Goal: Task Accomplishment & Management: Manage account settings

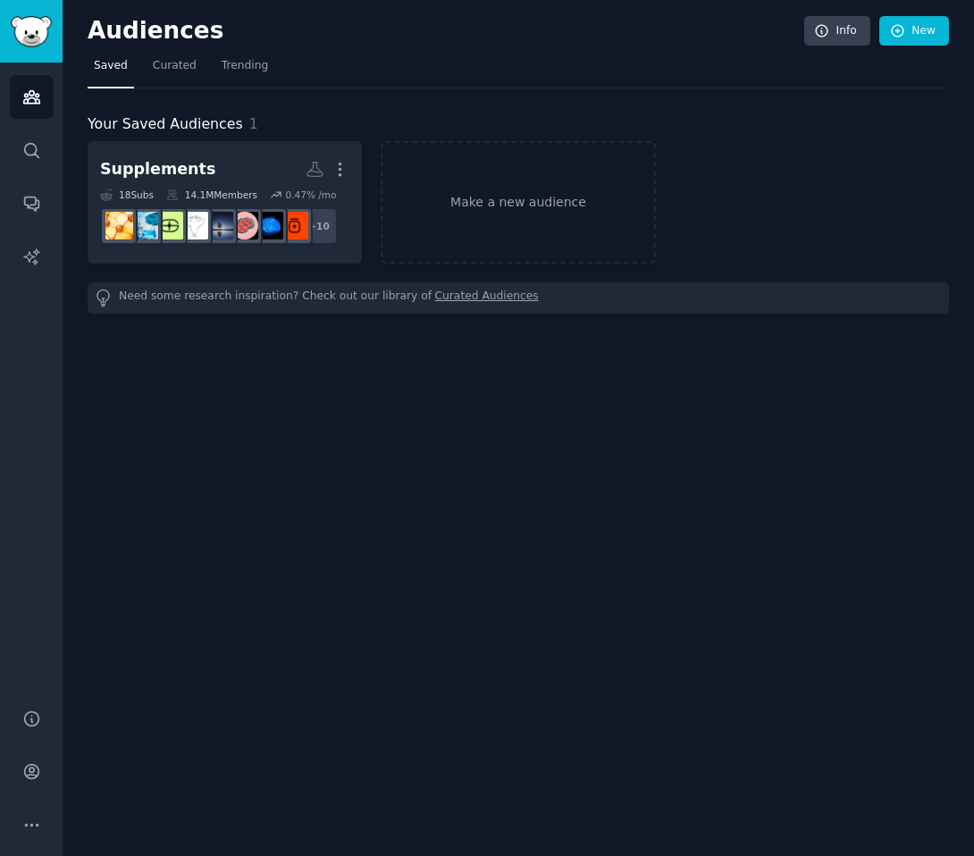
click at [231, 206] on dd "r/SupplementsUK + 10" at bounding box center [224, 226] width 249 height 50
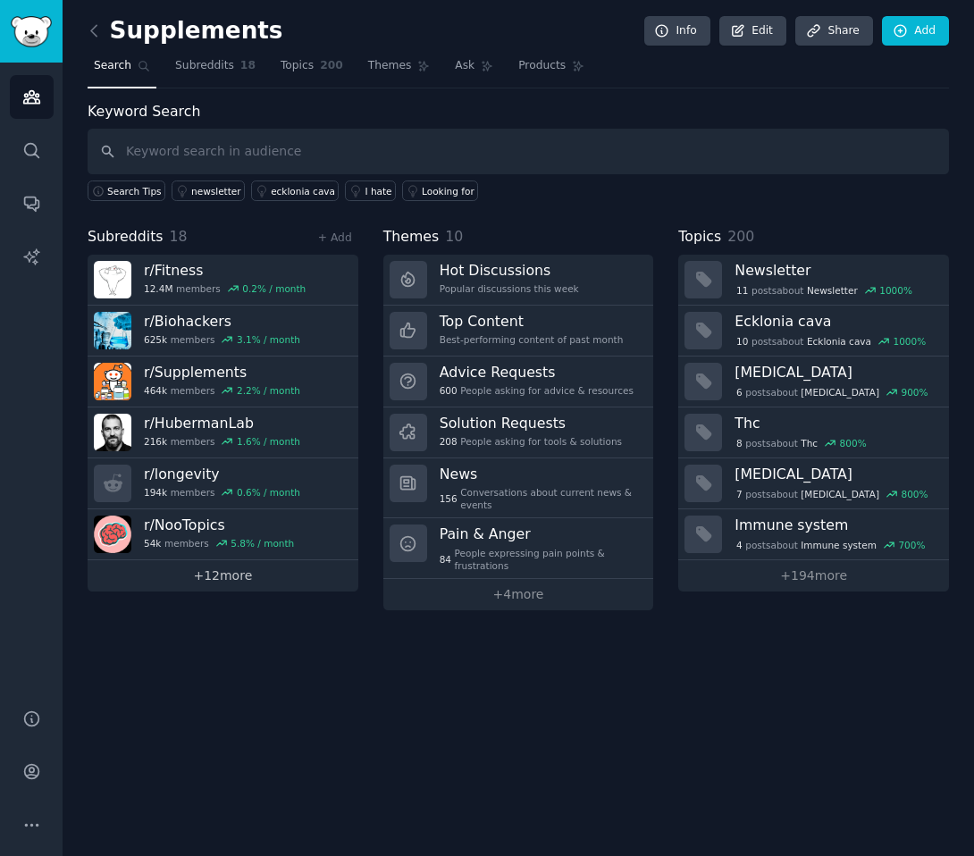
click at [232, 575] on link "+ 12 more" at bounding box center [223, 575] width 271 height 31
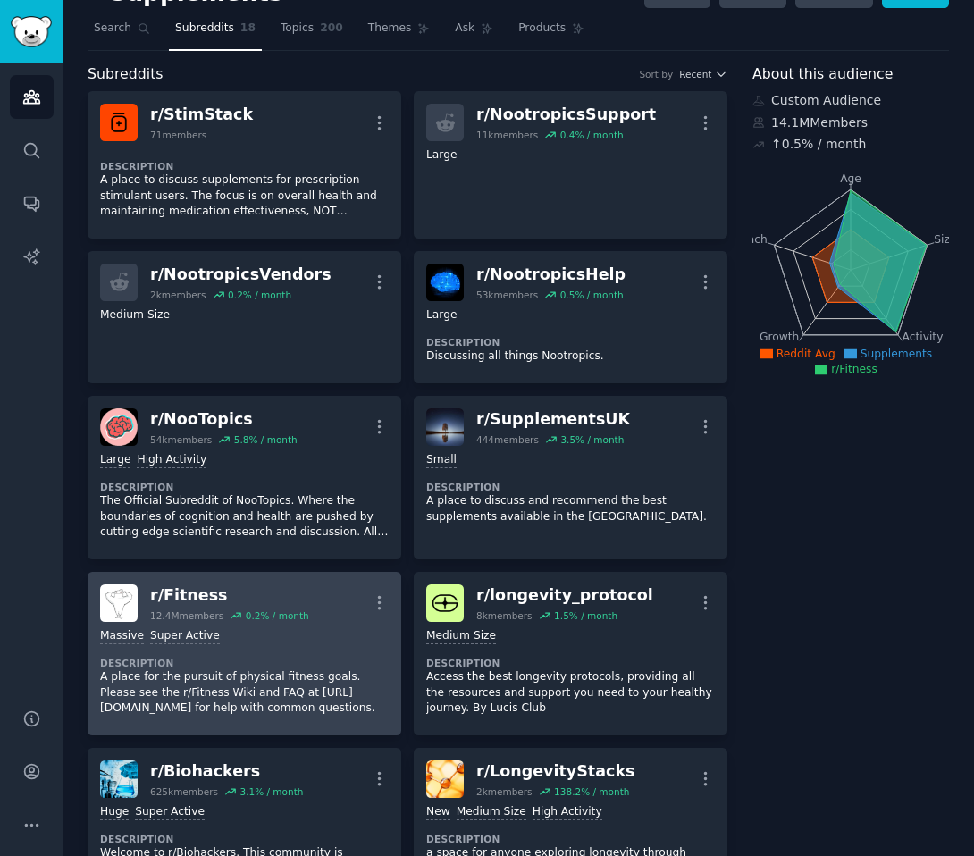
scroll to position [16, 0]
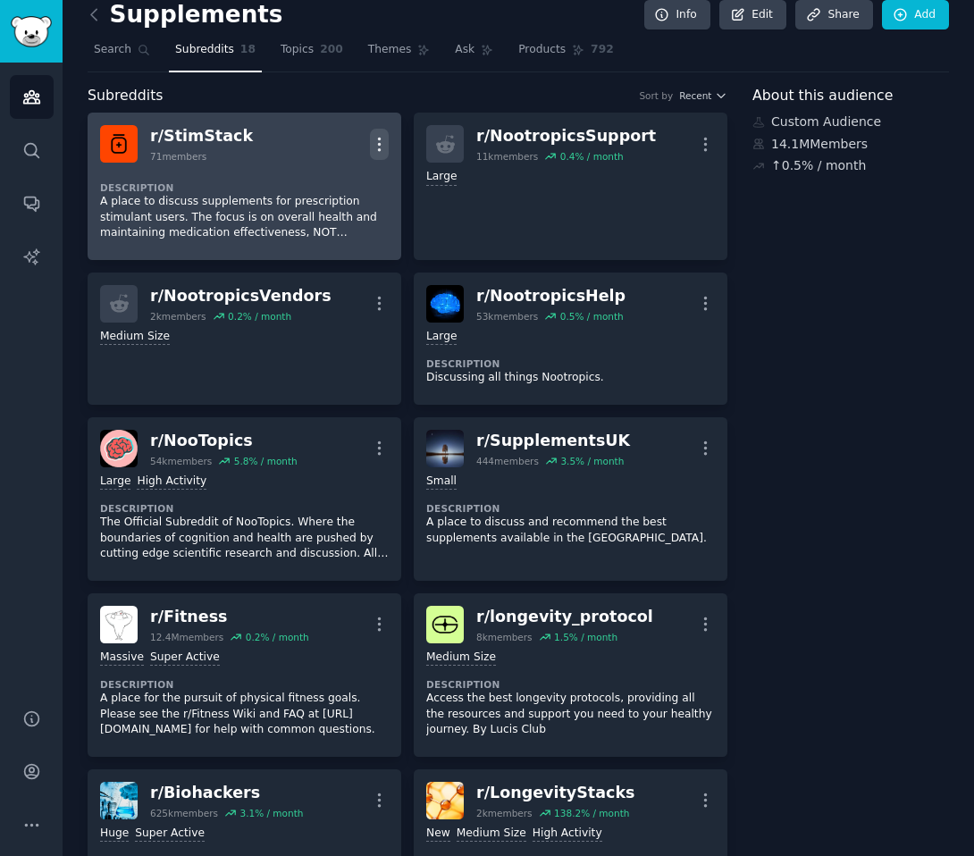
click at [378, 145] on icon "button" at bounding box center [379, 144] width 19 height 19
click at [323, 186] on p "Delete" at bounding box center [309, 181] width 41 height 19
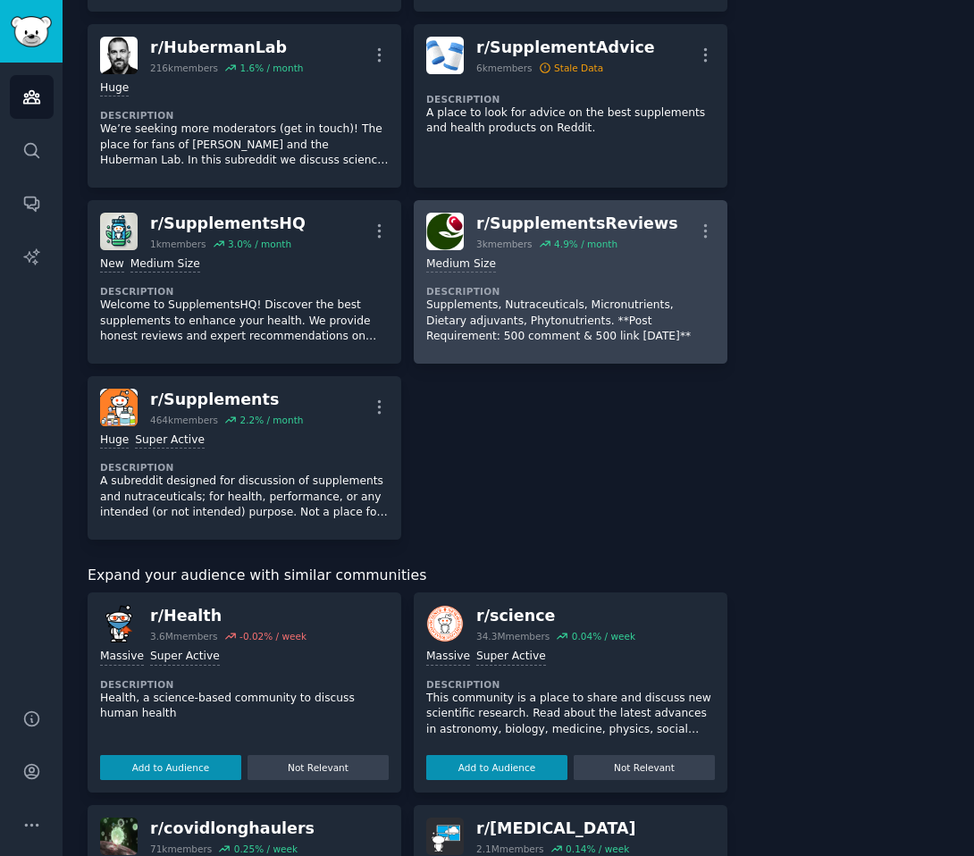
scroll to position [1082, 0]
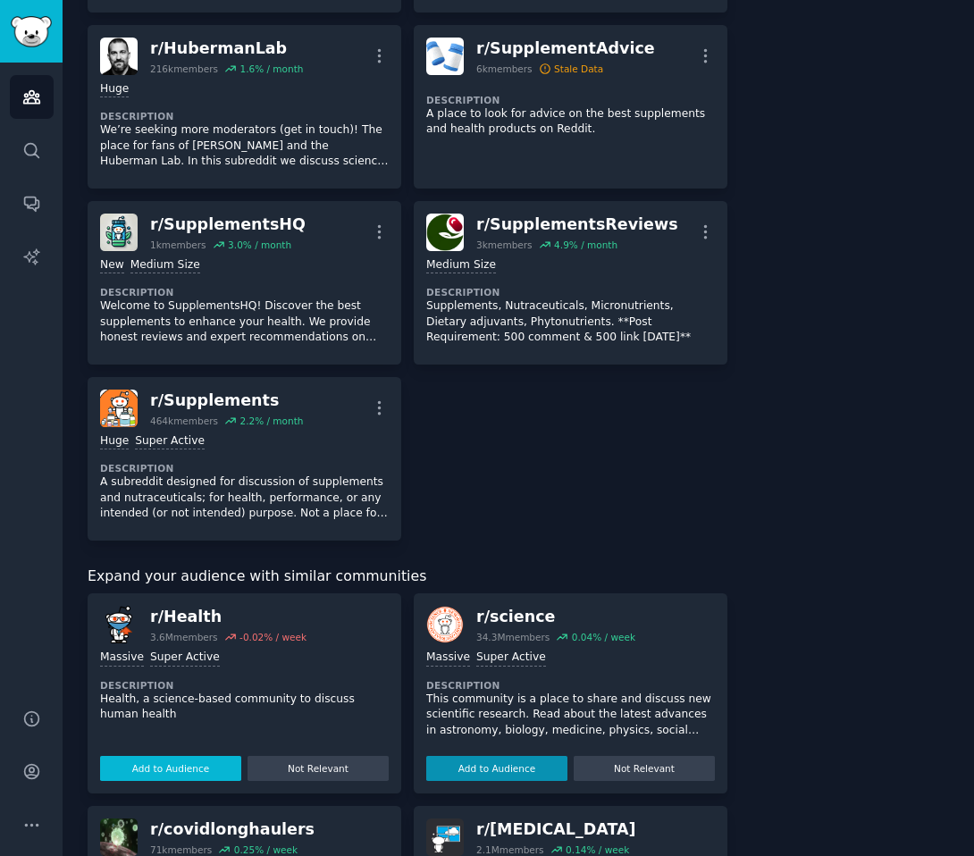
click at [188, 767] on button "Add to Audience" at bounding box center [170, 768] width 141 height 25
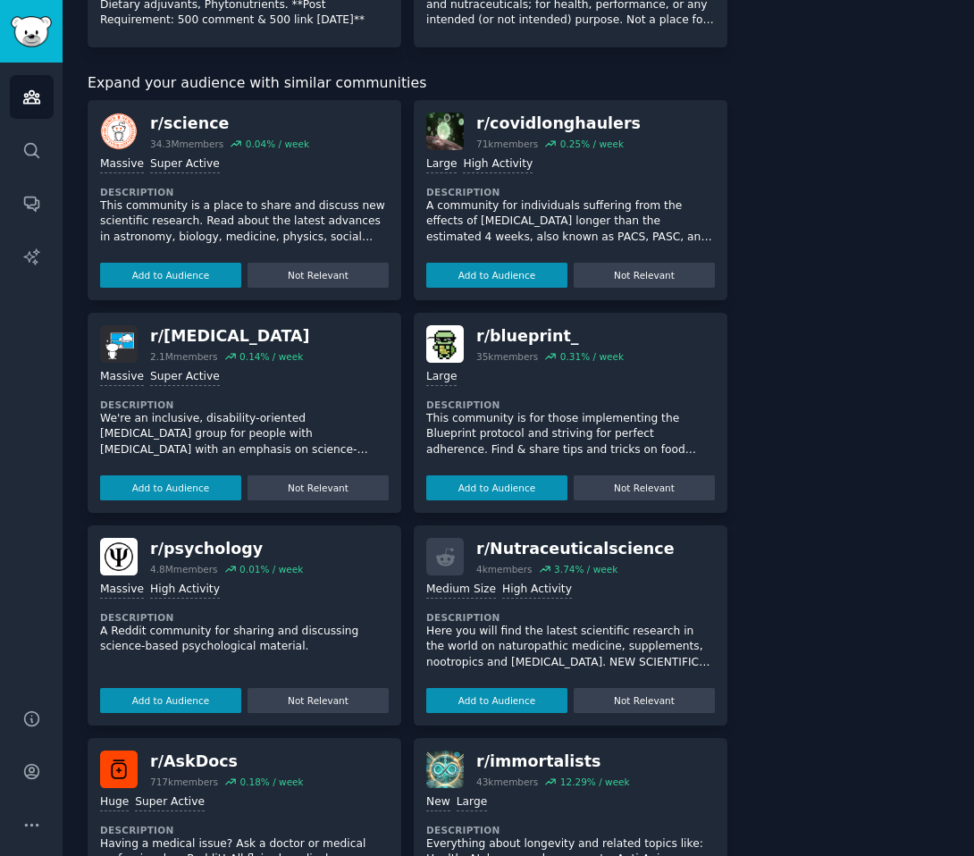
scroll to position [1600, 0]
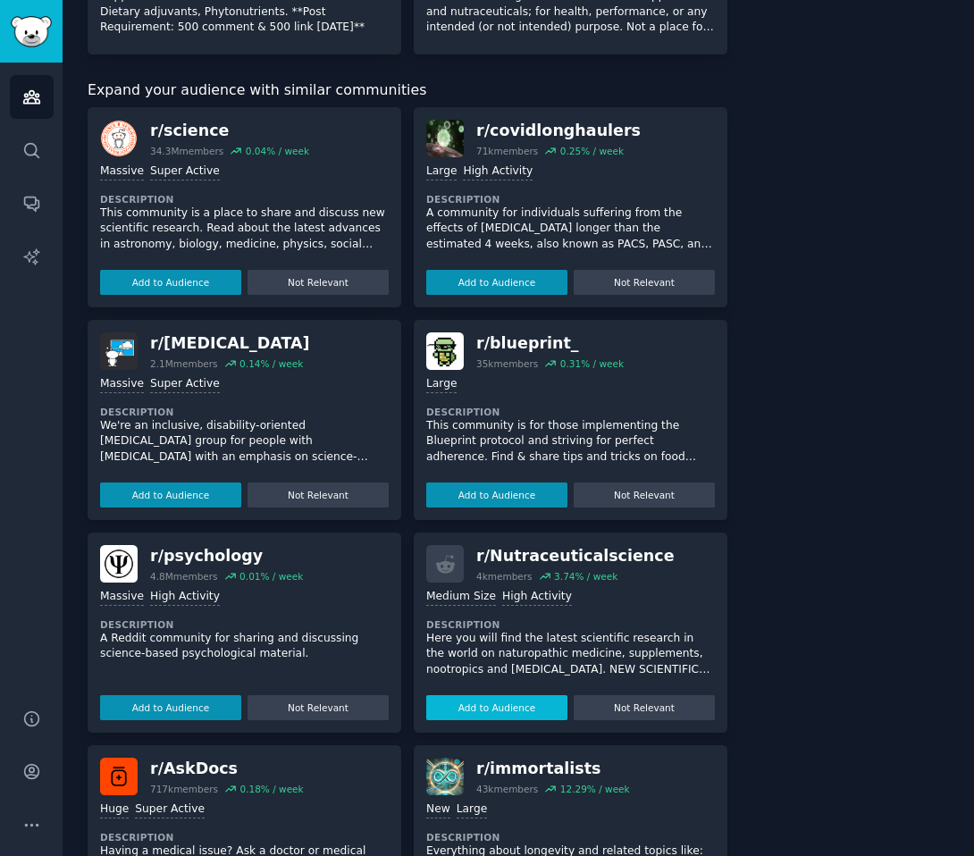
click at [504, 705] on button "Add to Audience" at bounding box center [496, 707] width 141 height 25
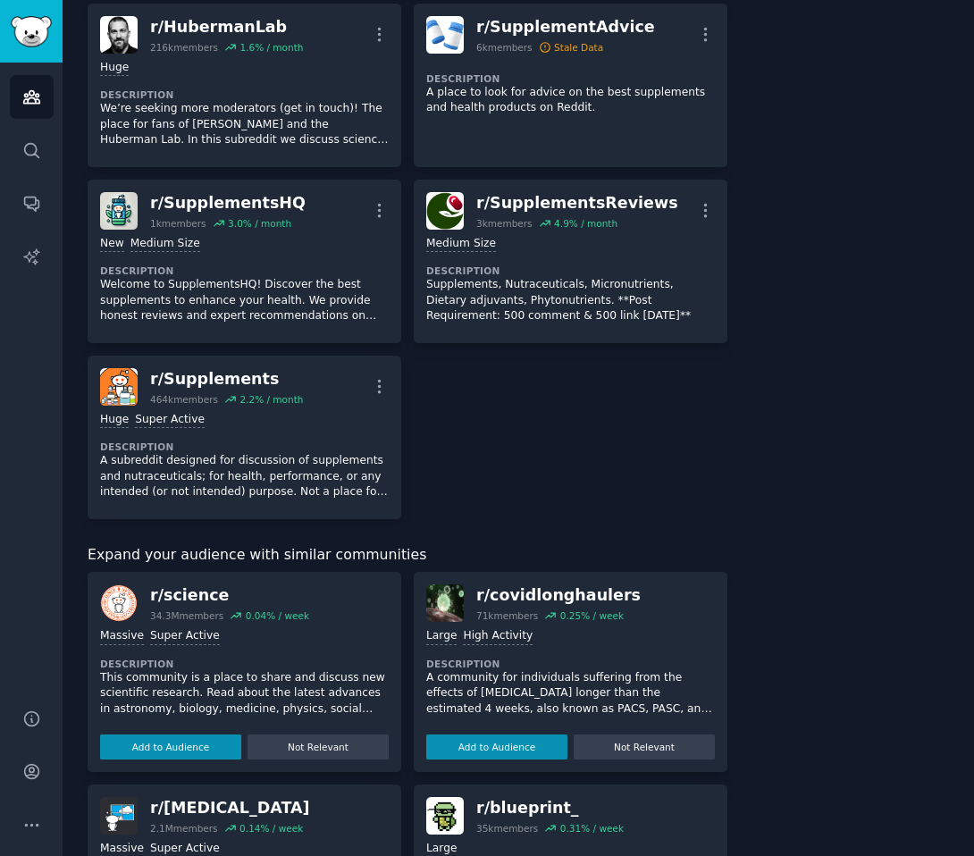
scroll to position [1281, 0]
